Goal: Find contact information: Find contact information

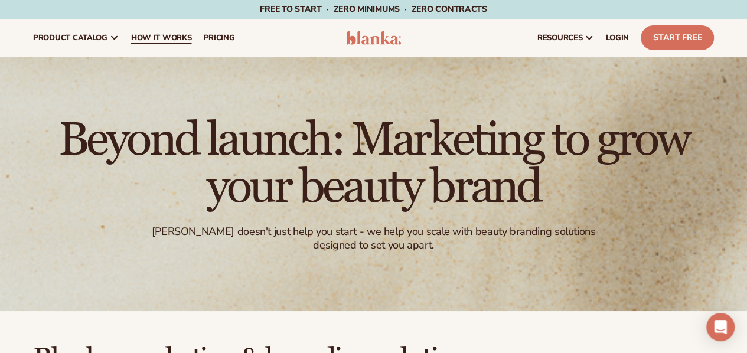
click at [163, 38] on span "How It Works" at bounding box center [161, 37] width 61 height 9
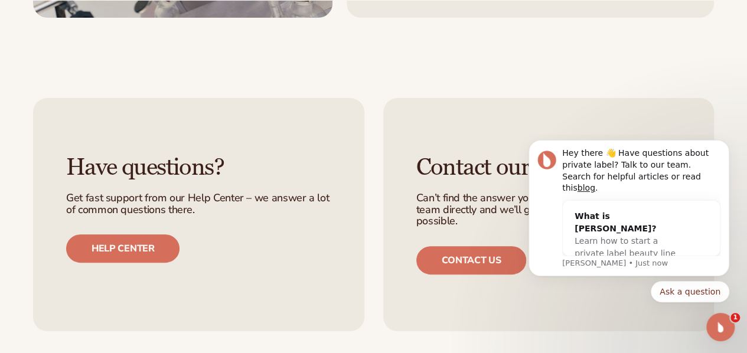
scroll to position [2363, 0]
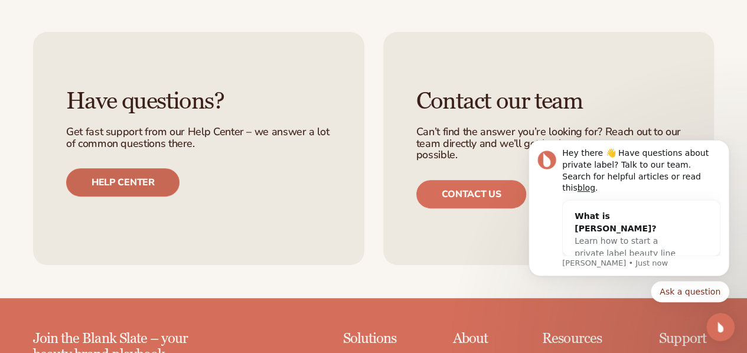
click at [80, 168] on link "Help center" at bounding box center [122, 182] width 113 height 28
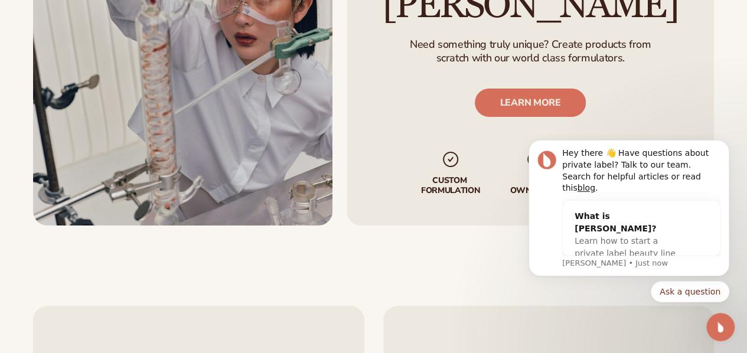
scroll to position [2186, 0]
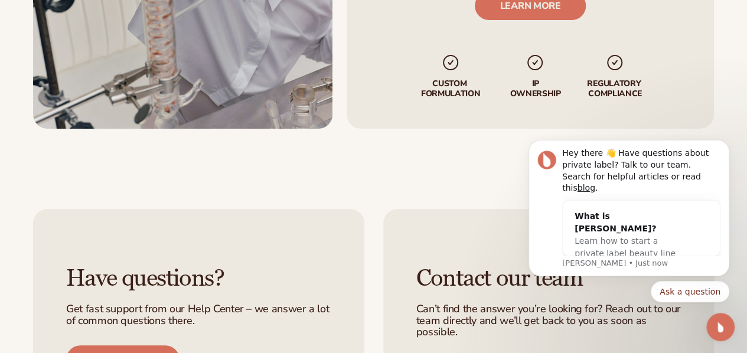
click at [611, 79] on p "regulatory compliance" at bounding box center [616, 89] width 64 height 20
click at [728, 147] on icon "Dismiss notification" at bounding box center [726, 144] width 6 height 6
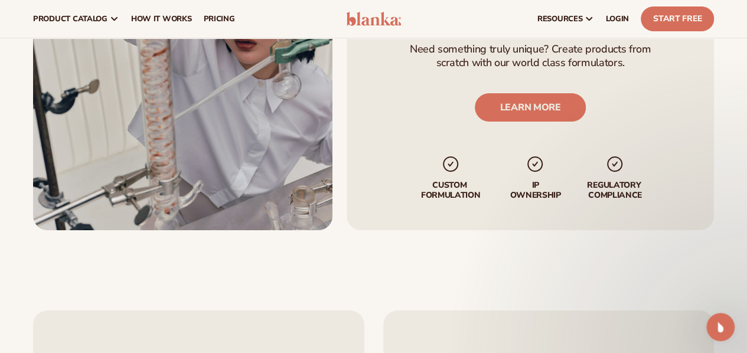
scroll to position [2009, 0]
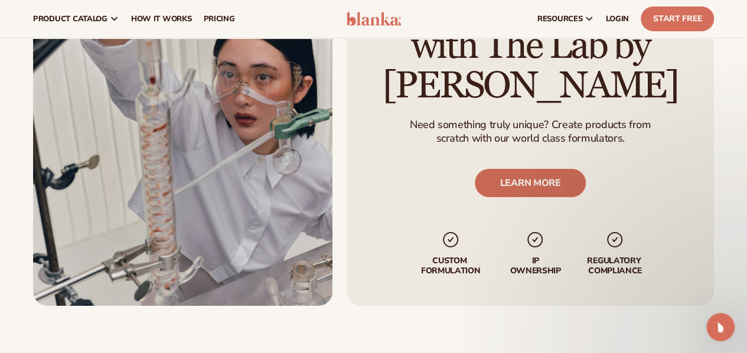
click at [531, 169] on link "LEARN MORE" at bounding box center [531, 183] width 112 height 28
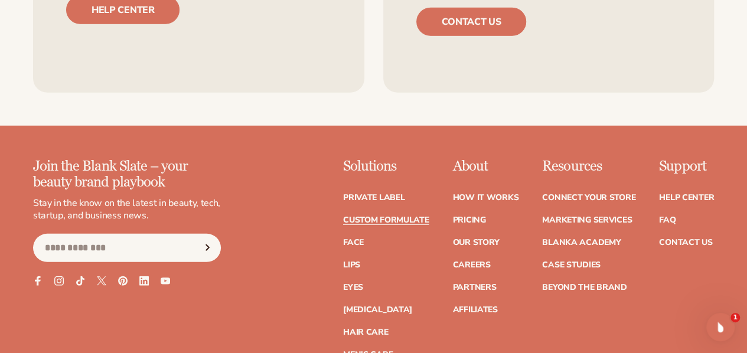
scroll to position [1654, 0]
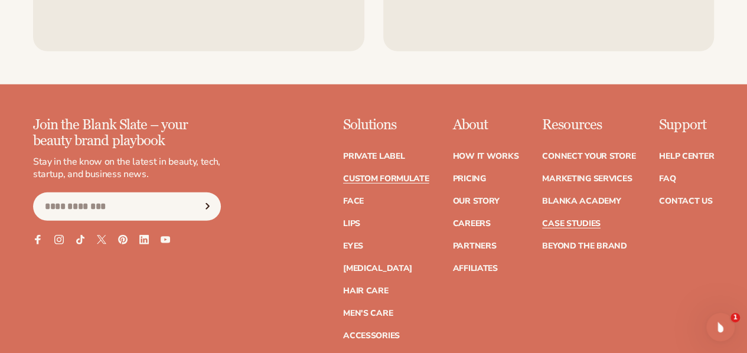
click at [542, 224] on link "Case Studies" at bounding box center [571, 224] width 58 height 8
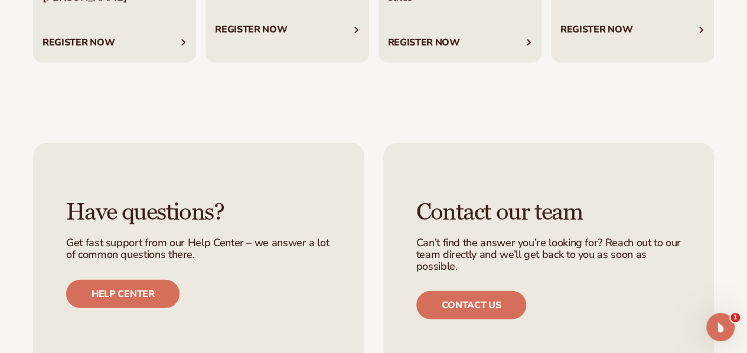
scroll to position [1592, 0]
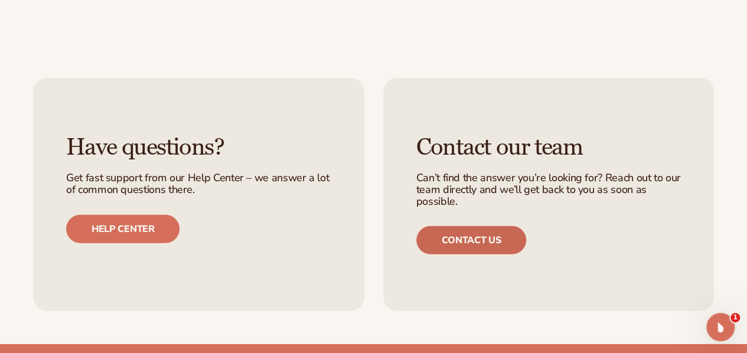
click at [484, 255] on link "Contact us" at bounding box center [472, 240] width 110 height 28
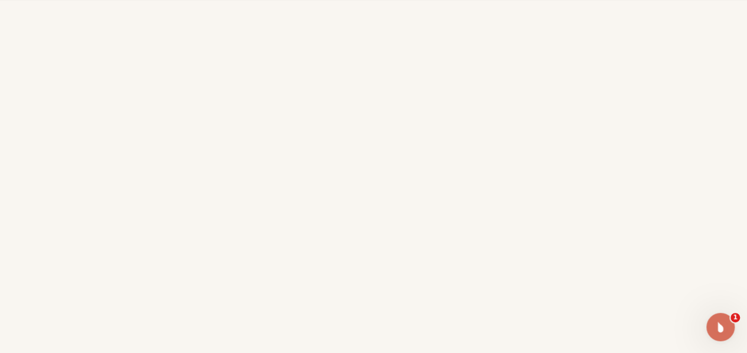
scroll to position [473, 0]
